Goal: Find specific page/section: Find specific page/section

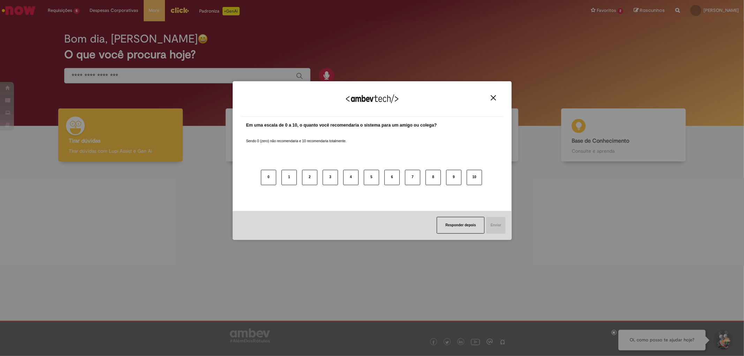
click at [491, 98] on img "Close" at bounding box center [493, 97] width 5 height 5
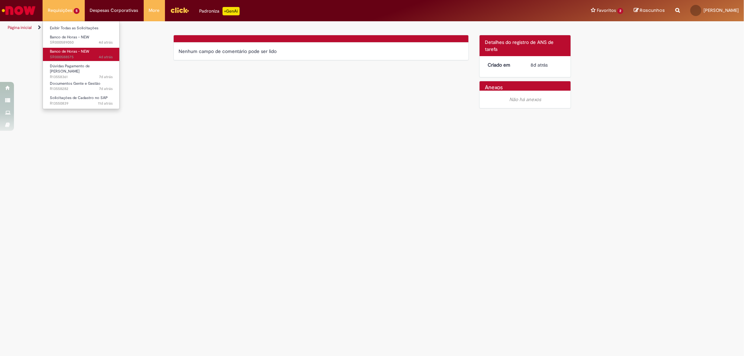
click at [88, 56] on span "4d atrás 4 dias atrás SR000588575" at bounding box center [81, 57] width 63 height 6
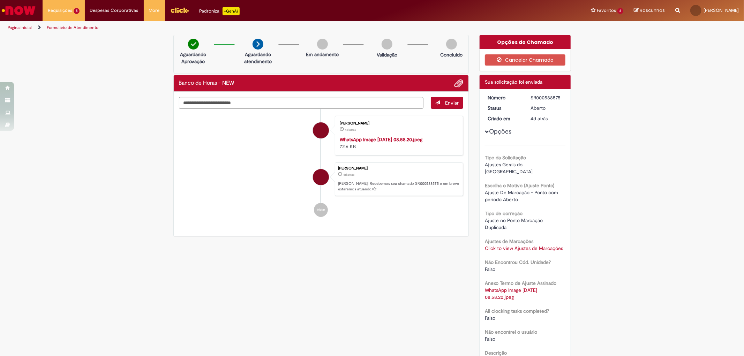
scroll to position [72, 0]
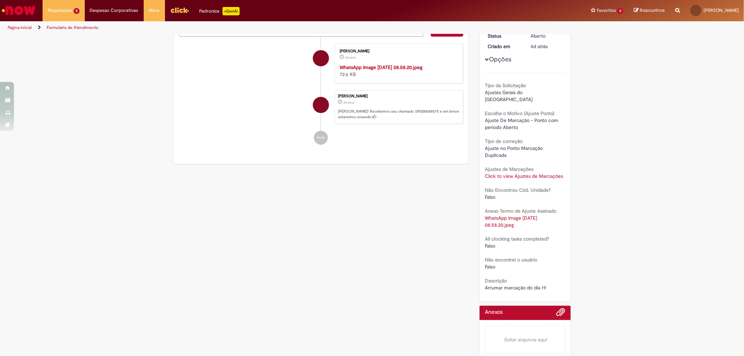
click at [645, 49] on div "Verificar Código de Barras Aguardando Aprovação Aguardando atendimento Em andam…" at bounding box center [372, 163] width 744 height 400
drag, startPoint x: 438, startPoint y: 267, endPoint x: 410, endPoint y: 155, distance: 115.5
click at [439, 265] on div "Verificar Código de Barras Aguardando Aprovação Aguardando atendimento Em andam…" at bounding box center [372, 163] width 408 height 400
